Goal: Information Seeking & Learning: Learn about a topic

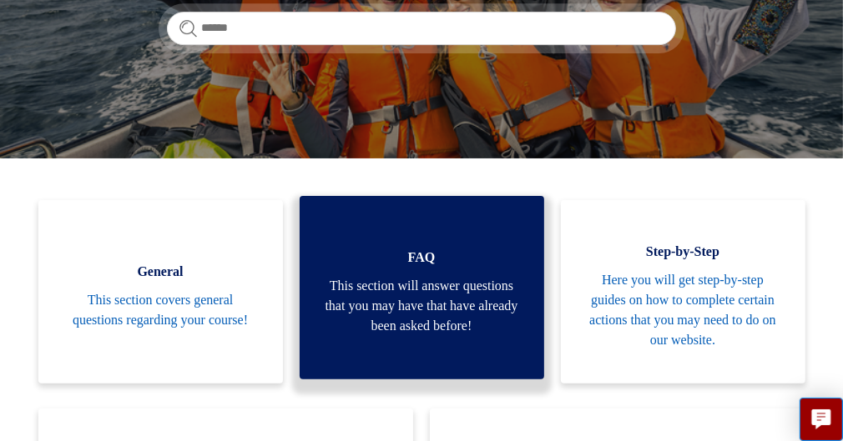
scroll to position [167, 0]
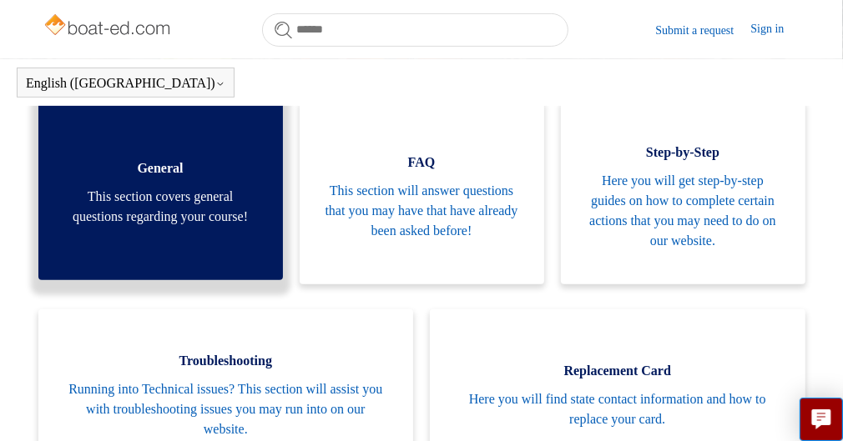
click at [168, 227] on span "This section covers general questions regarding your course!" at bounding box center [160, 207] width 194 height 40
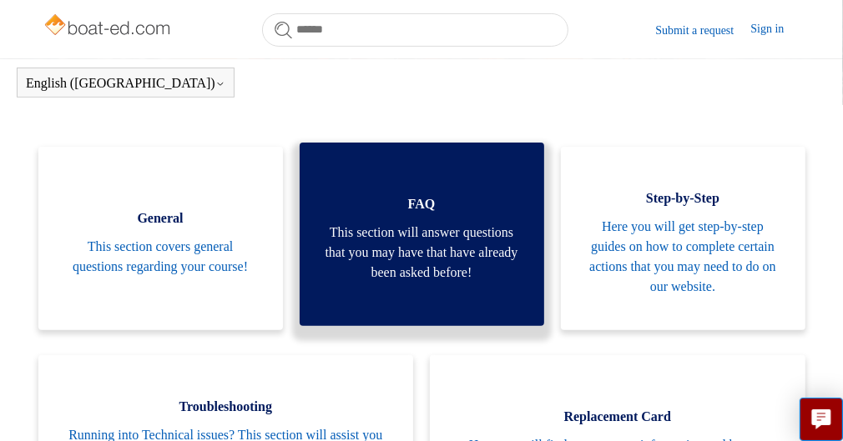
scroll to position [288, 0]
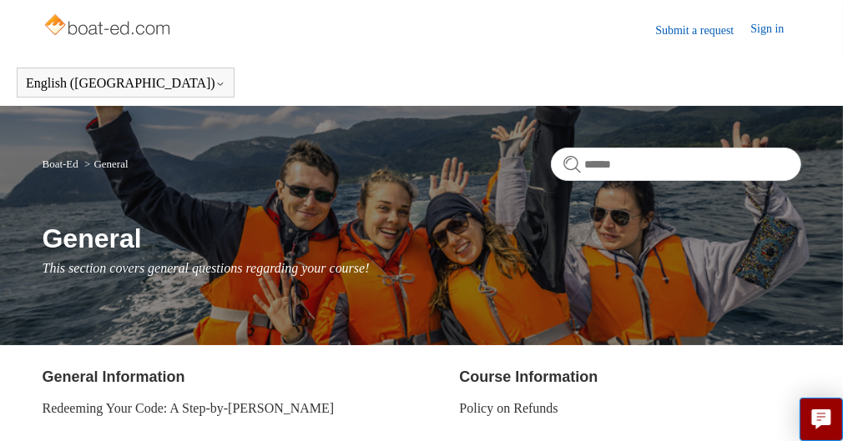
click at [759, 28] on link "Sign in" at bounding box center [775, 30] width 50 height 20
click at [657, 28] on link "Submit a request" at bounding box center [702, 31] width 95 height 18
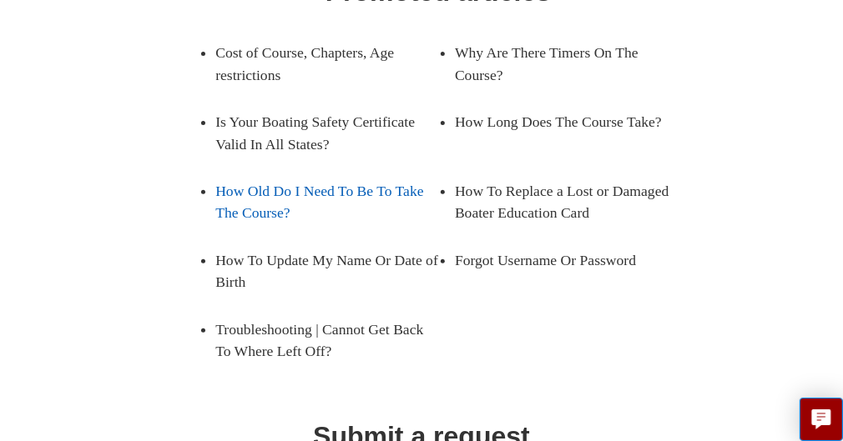
scroll to position [167, 0]
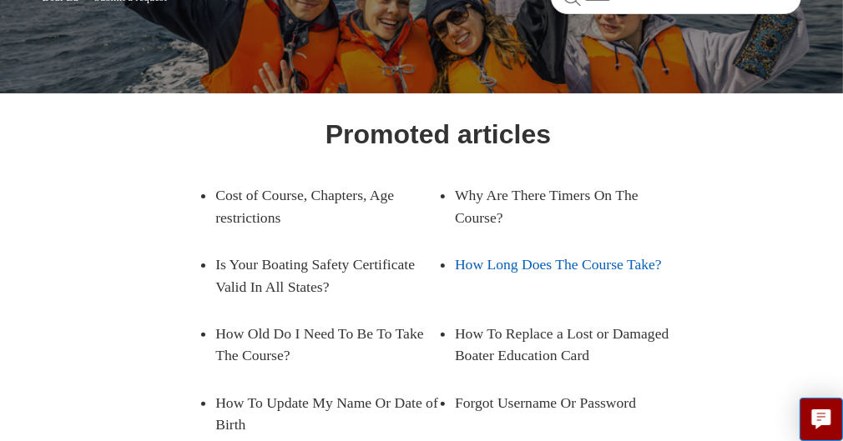
click at [469, 265] on link "How Long Does The Course Take?" at bounding box center [566, 264] width 223 height 47
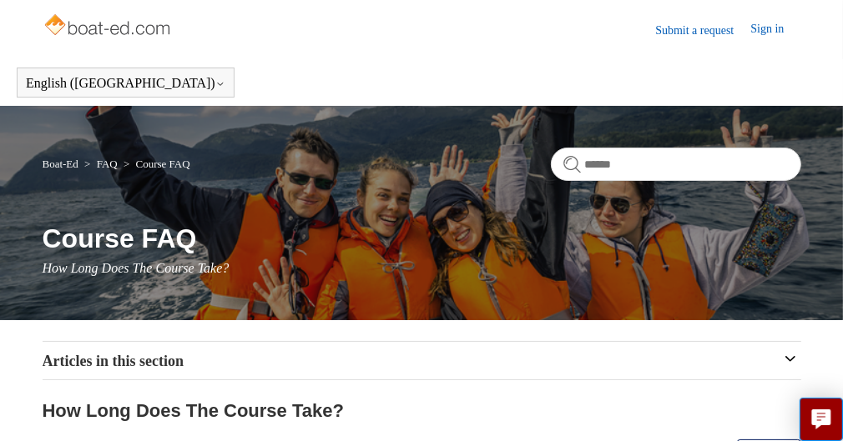
click at [166, 160] on link "Course FAQ" at bounding box center [163, 164] width 54 height 13
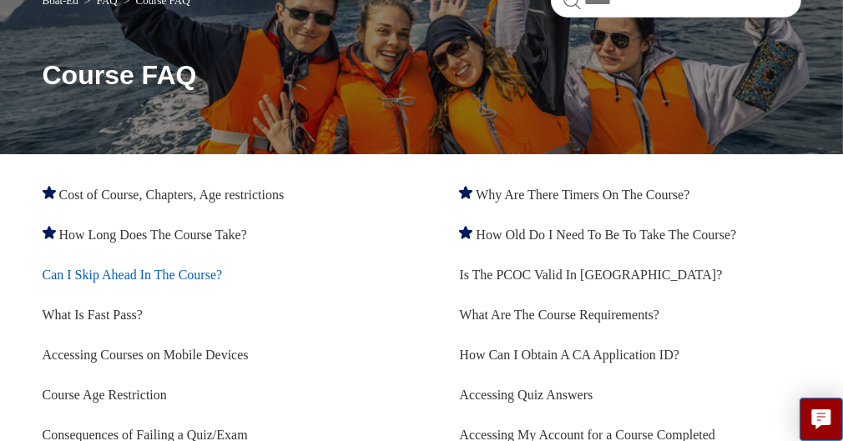
scroll to position [167, 0]
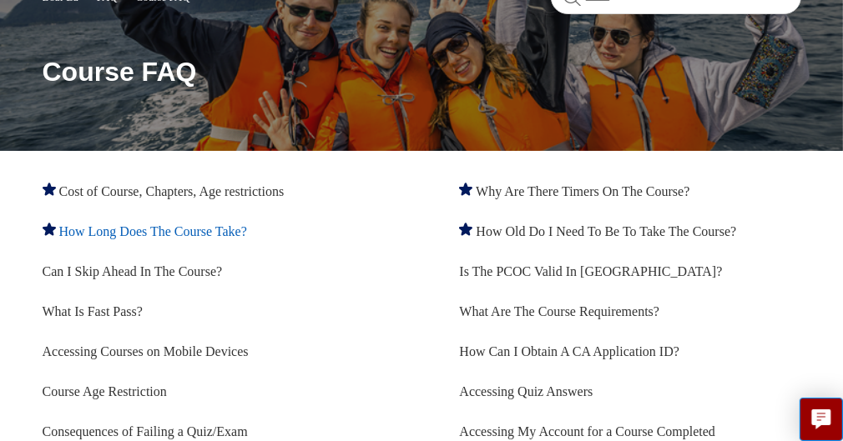
click at [247, 229] on link "How Long Does The Course Take?" at bounding box center [153, 231] width 188 height 14
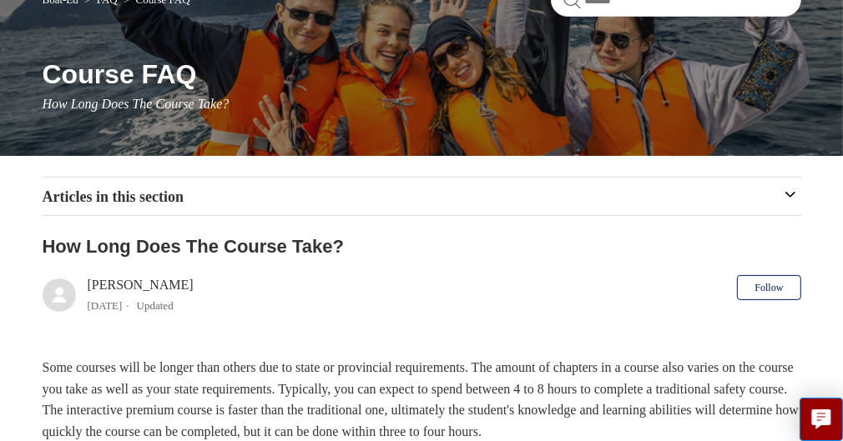
scroll to position [167, 0]
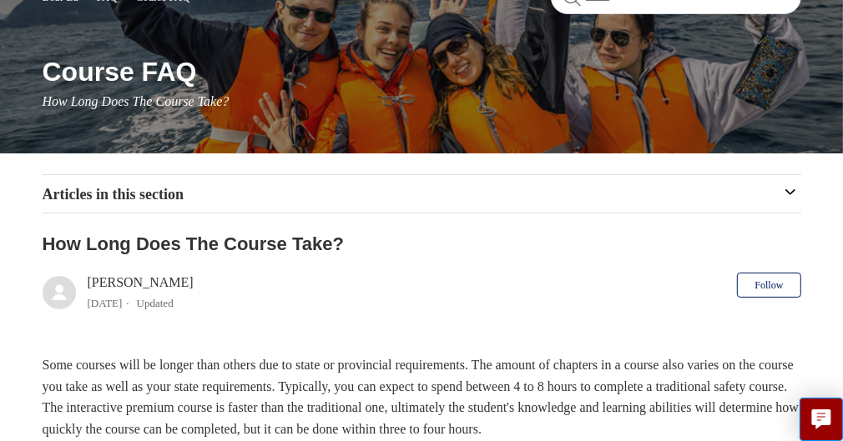
click at [0, 0] on link "Cost of Course, Chapters, Age restrictions" at bounding box center [0, 0] width 0 height 0
